Goal: Task Accomplishment & Management: Manage account settings

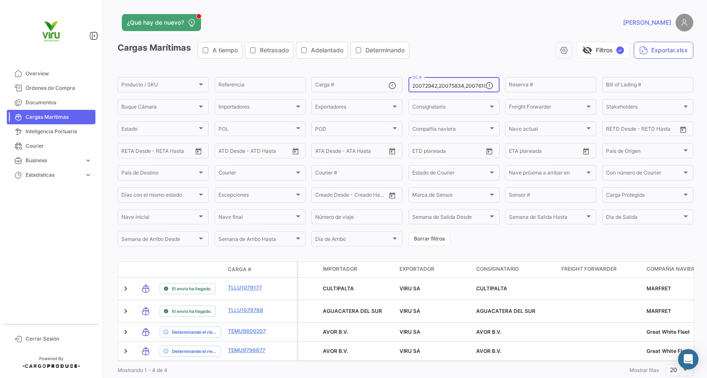
click at [461, 81] on div "20072942,20075834,20076103,20078704,20075674,20075675,20075987,,,,,,,,,,,,,,,,,…" at bounding box center [448, 84] width 73 height 17
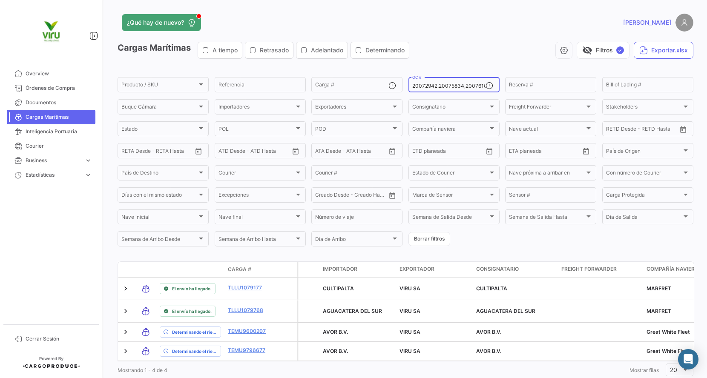
scroll to position [0, 278]
click at [459, 87] on input "20072942,20075834,20076103,20078704,20075674,20075675,20075987,,,,,,,,,,,,,,,,,…" at bounding box center [448, 86] width 73 height 6
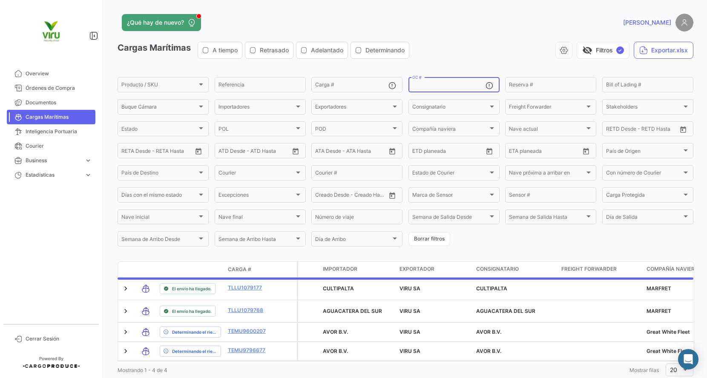
scroll to position [0, 0]
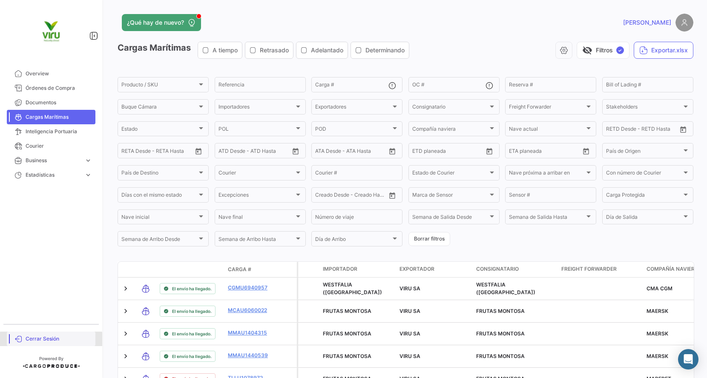
click at [51, 340] on span "Cerrar Sesión" at bounding box center [59, 339] width 66 height 8
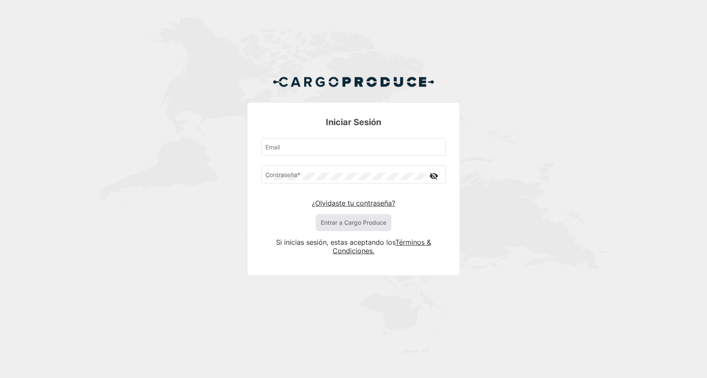
type input "[EMAIL_ADDRESS][DOMAIN_NAME]"
